Goal: Task Accomplishment & Management: Manage account settings

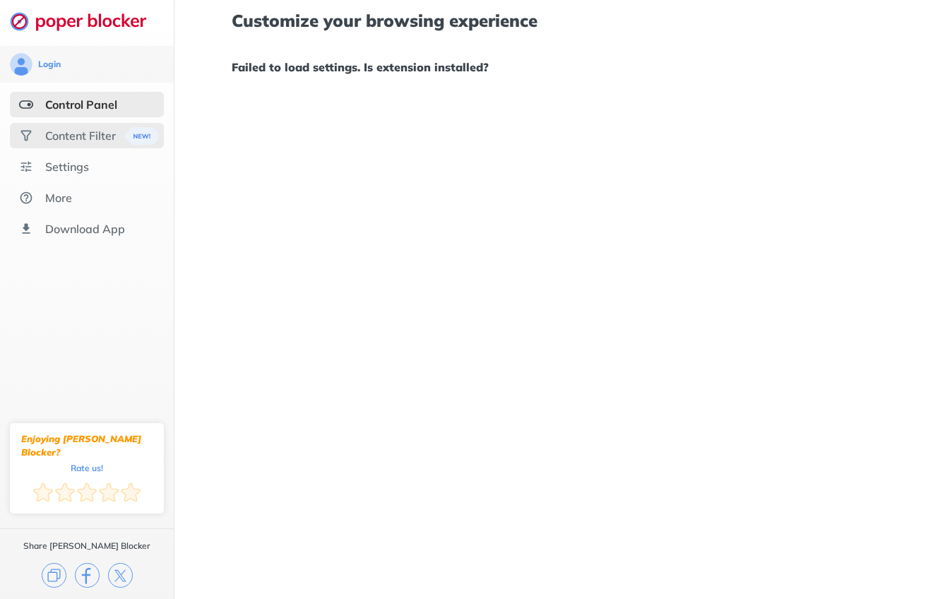
click at [98, 141] on div "Content Filter" at bounding box center [80, 136] width 71 height 14
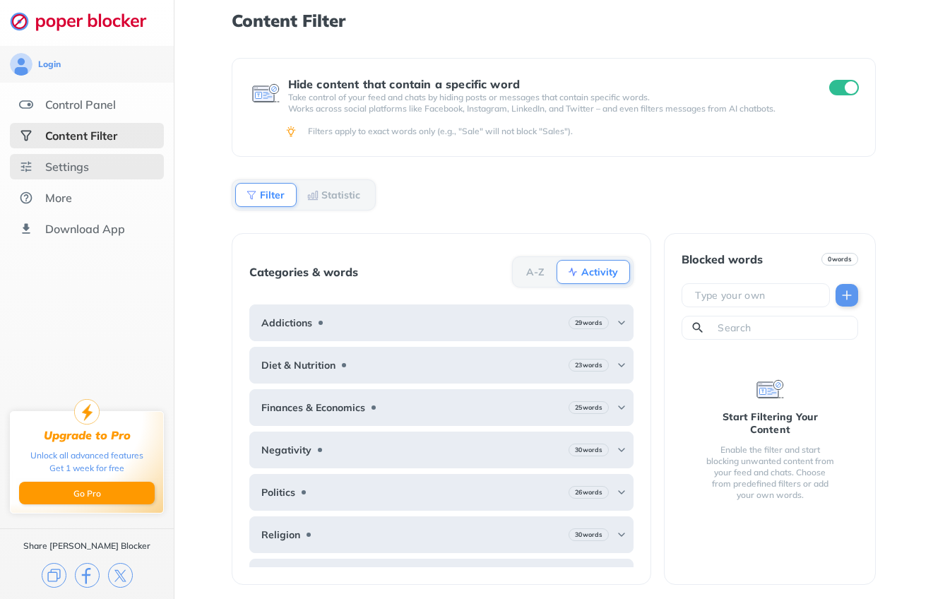
click at [152, 156] on div "Settings" at bounding box center [87, 166] width 154 height 25
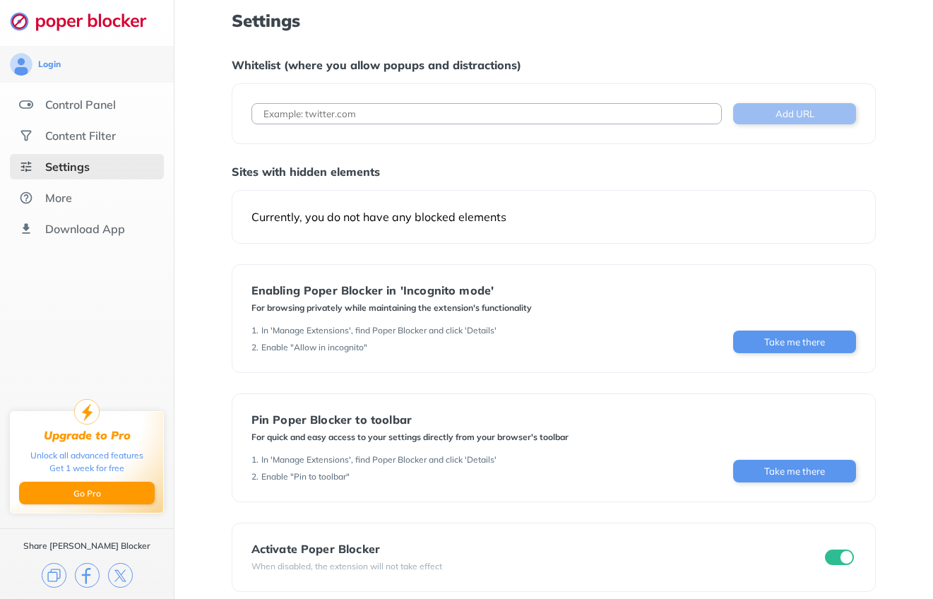
click at [753, 114] on button "Add URL" at bounding box center [794, 113] width 123 height 21
click at [642, 104] on input at bounding box center [487, 113] width 471 height 21
paste input "file:///Users/ryanbenson/Downloads/open_fmovies_season4.html"
type input "file:///Users/ryanbenson/Downloads/open_fmovies_season4.html"
click at [769, 110] on button "Add URL" at bounding box center [794, 113] width 123 height 21
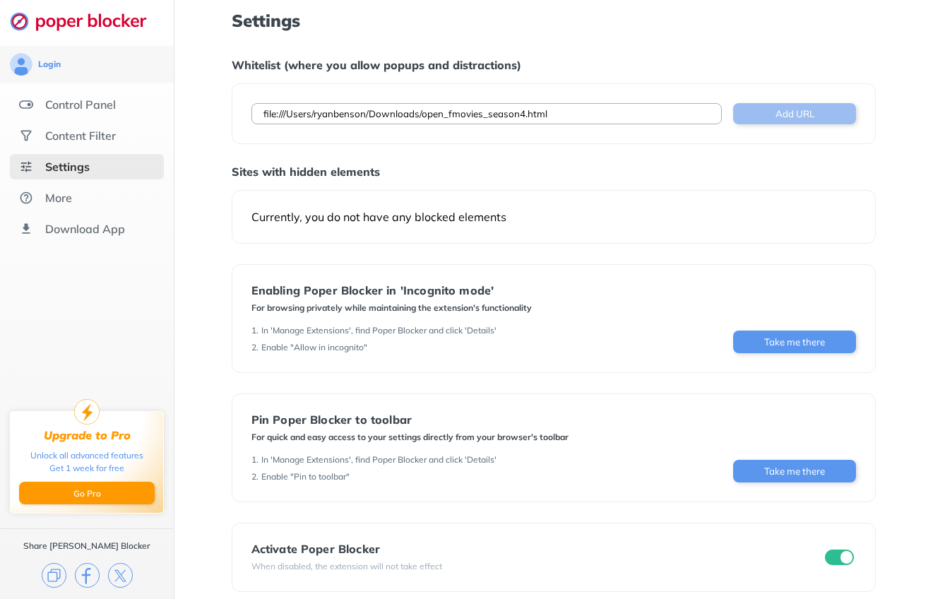
click at [769, 108] on button "Add URL" at bounding box center [794, 113] width 123 height 21
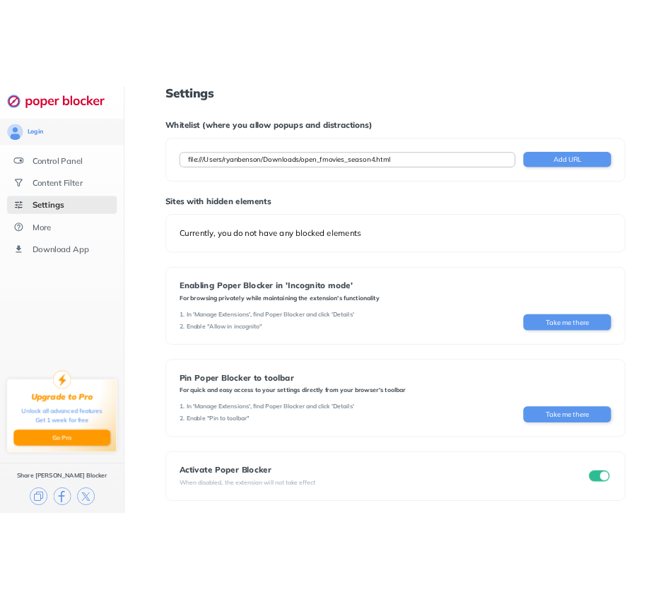
scroll to position [13, 0]
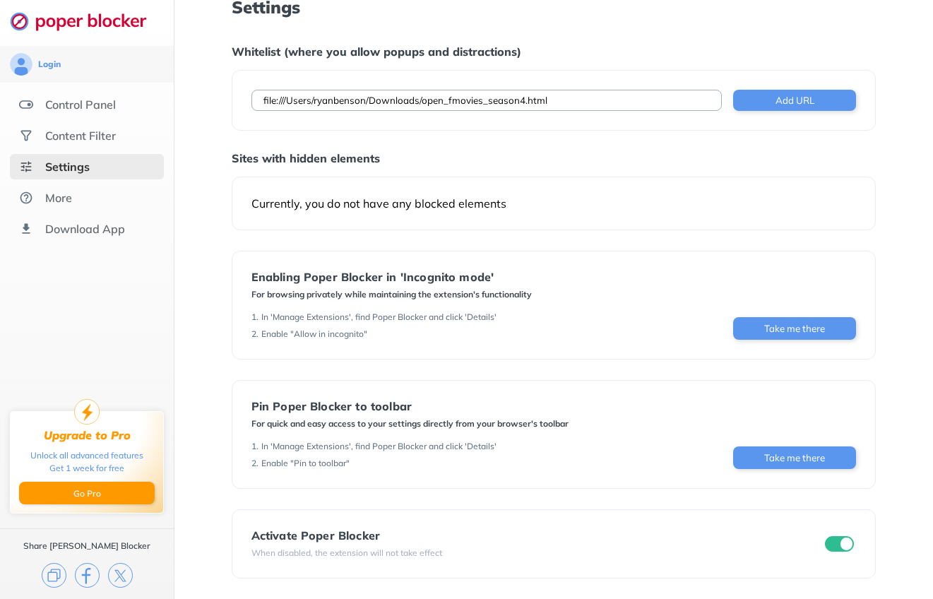
click at [837, 538] on input "checkbox" at bounding box center [840, 544] width 30 height 16
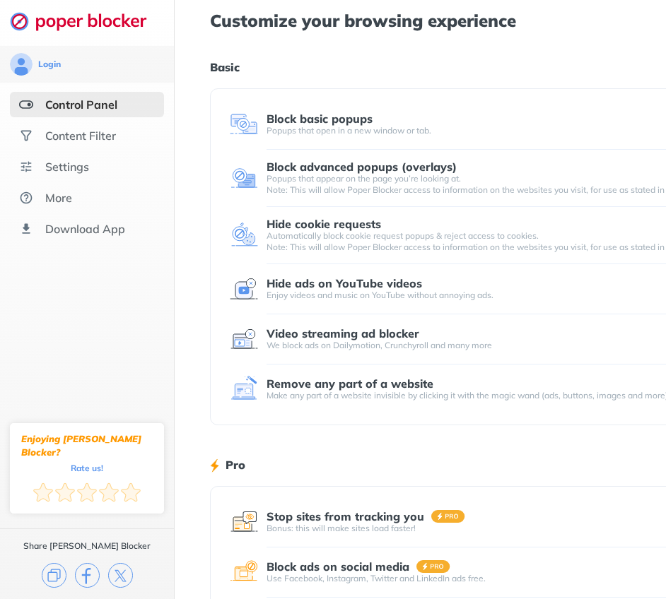
click at [351, 116] on div "Block basic popups" at bounding box center [319, 118] width 106 height 13
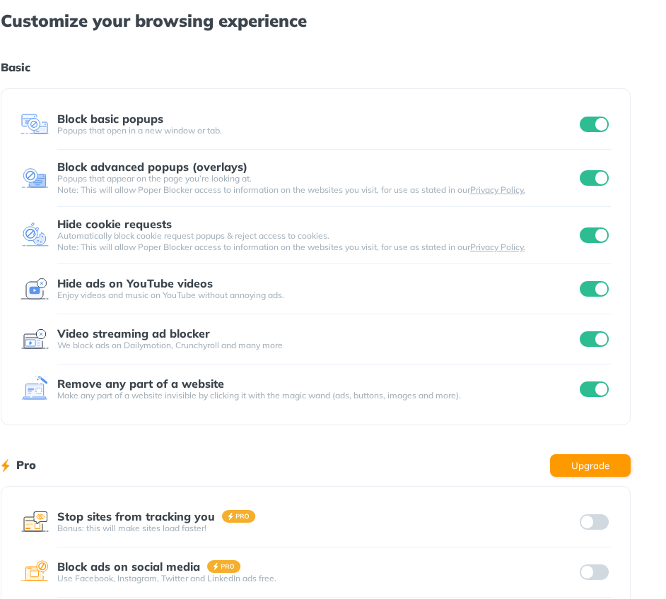
click at [598, 126] on input "checkbox" at bounding box center [594, 125] width 30 height 16
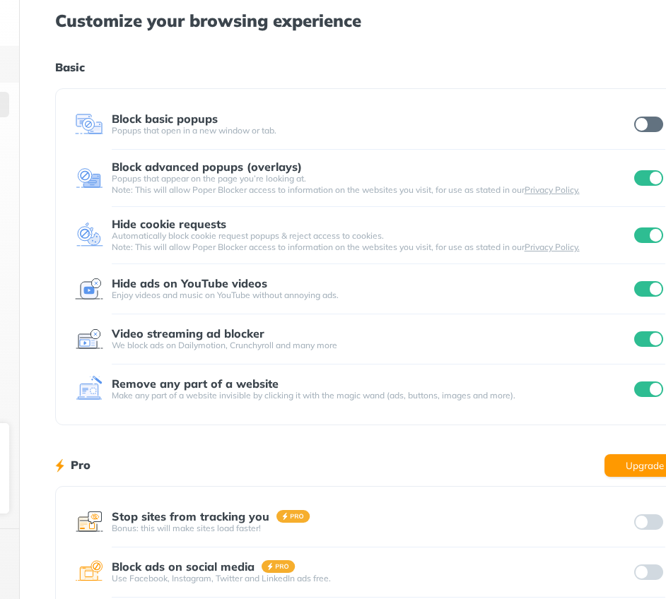
scroll to position [0, 0]
